Goal: Navigation & Orientation: Understand site structure

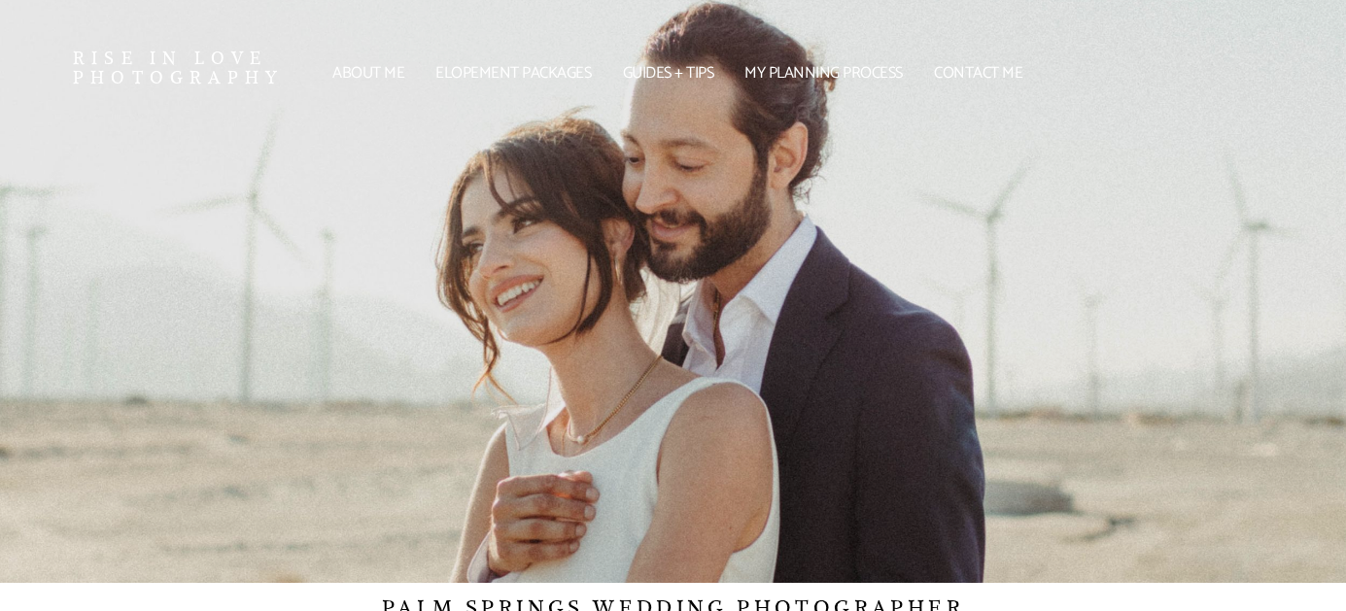
click at [786, 80] on link "My Planning Process" at bounding box center [824, 74] width 180 height 12
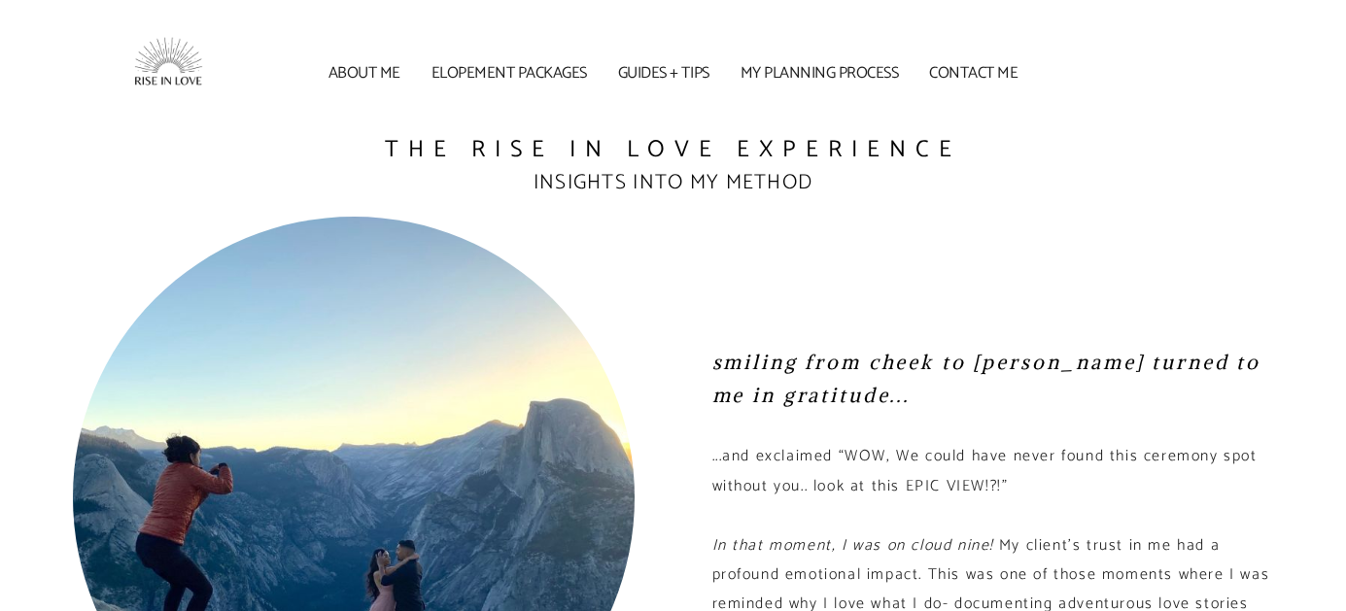
click at [376, 77] on link "About me" at bounding box center [363, 74] width 93 height 12
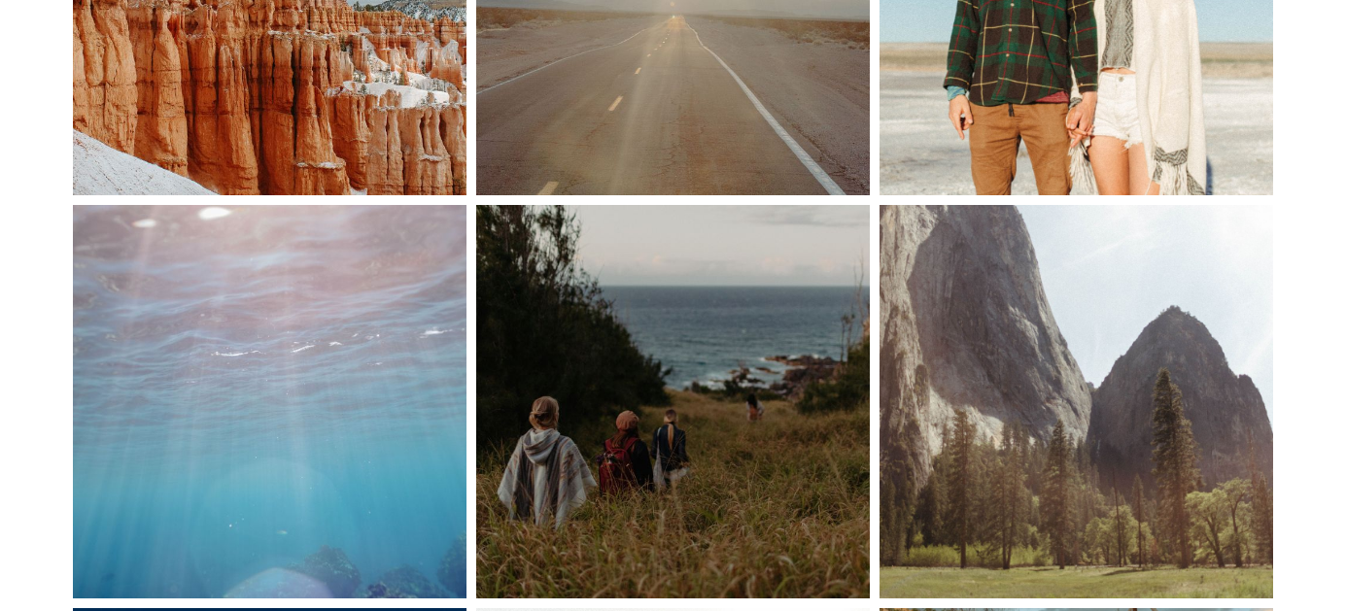
scroll to position [1765, 0]
